Goal: Check status: Check status

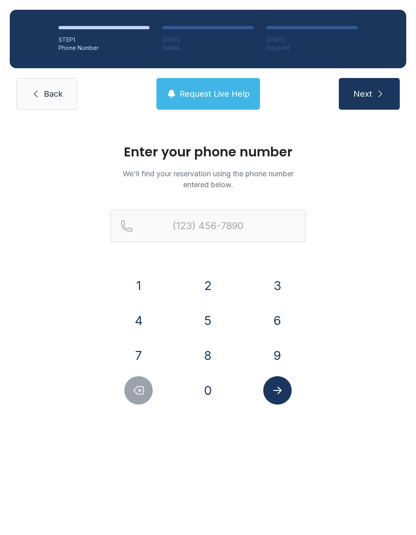
click at [205, 352] on button "8" at bounding box center [208, 355] width 28 height 28
click at [210, 313] on button "5" at bounding box center [208, 320] width 28 height 28
click at [280, 313] on button "6" at bounding box center [277, 320] width 28 height 28
click at [144, 320] on button "4" at bounding box center [138, 320] width 28 height 28
click at [143, 319] on button "4" at bounding box center [138, 320] width 28 height 28
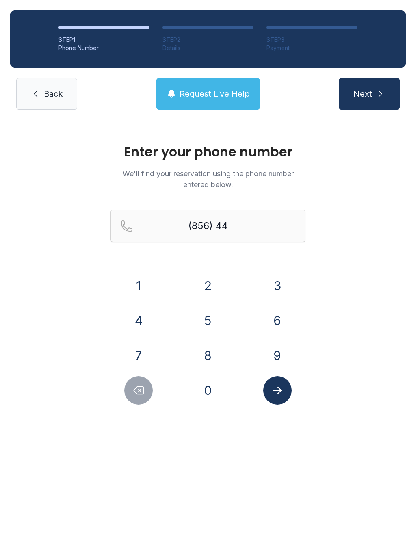
click at [272, 351] on button "9" at bounding box center [277, 355] width 28 height 28
click at [203, 360] on button "8" at bounding box center [208, 355] width 28 height 28
click at [152, 324] on button "4" at bounding box center [138, 320] width 28 height 28
click at [143, 353] on button "7" at bounding box center [138, 355] width 28 height 28
click at [280, 287] on button "3" at bounding box center [277, 285] width 28 height 28
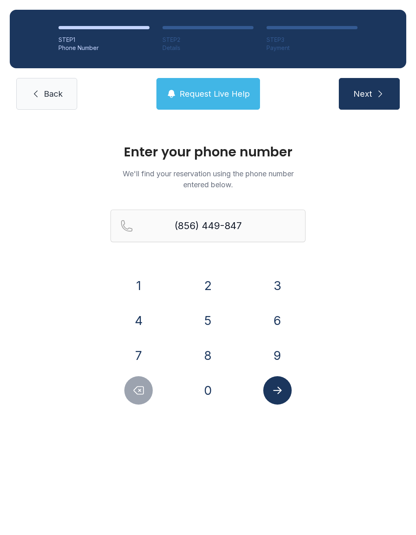
type input "[PHONE_NUMBER]"
click at [51, 109] on link "Back" at bounding box center [46, 94] width 61 height 32
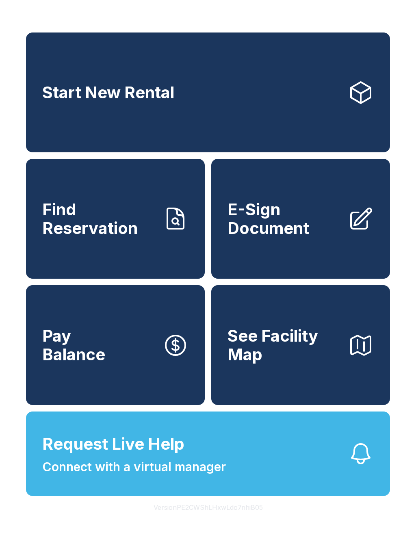
click at [66, 118] on link "Start New Rental" at bounding box center [208, 92] width 364 height 120
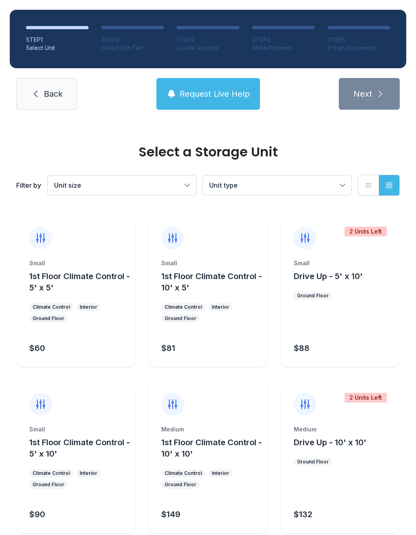
click at [49, 99] on span "Back" at bounding box center [53, 93] width 19 height 11
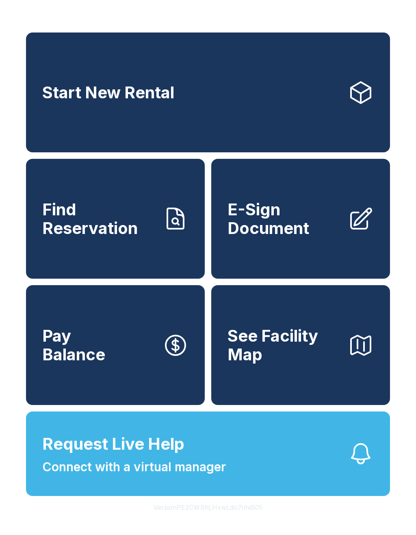
click at [95, 227] on span "Find Reservation" at bounding box center [99, 218] width 114 height 37
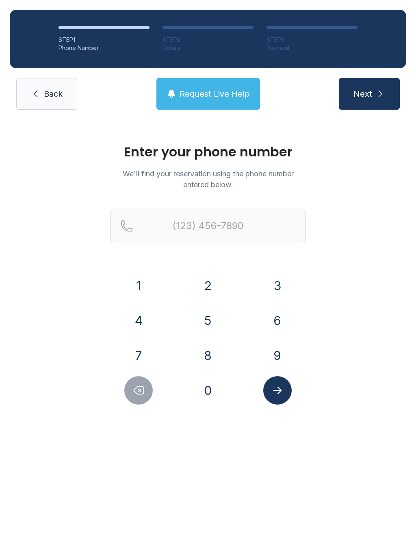
click at [209, 349] on button "8" at bounding box center [208, 355] width 28 height 28
click at [287, 310] on button "6" at bounding box center [277, 320] width 28 height 28
click at [136, 393] on icon "Delete number" at bounding box center [139, 390] width 10 height 8
type input "(8"
click at [35, 94] on icon at bounding box center [36, 94] width 4 height 7
